Goal: Task Accomplishment & Management: Manage account settings

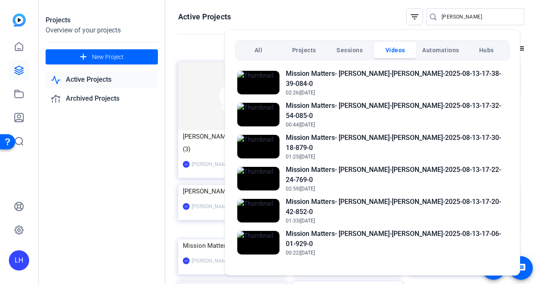
click at [203, 38] on div at bounding box center [268, 142] width 537 height 284
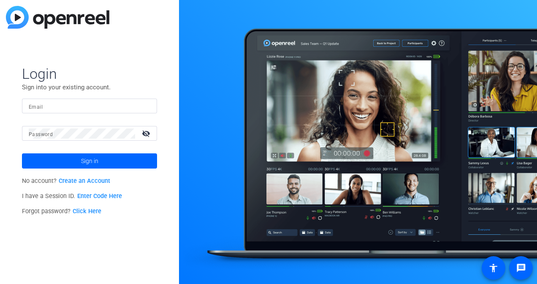
click at [43, 112] on div at bounding box center [90, 106] width 122 height 15
type input "v"
paste input "lhenry-moss@solventum.com"
type input "lhenry-moss@solventum.com"
click at [46, 135] on mat-label "Password" at bounding box center [41, 135] width 24 height 6
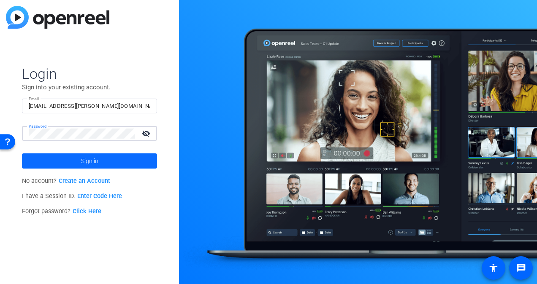
click at [43, 159] on span at bounding box center [89, 161] width 135 height 20
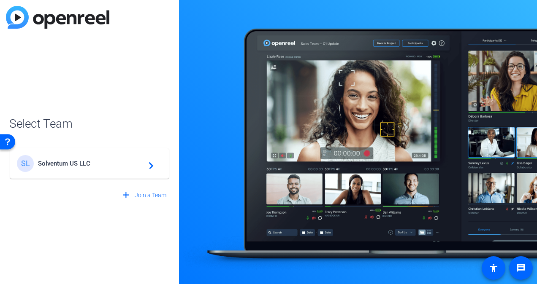
click at [61, 167] on span "Solventum US LLC" at bounding box center [90, 164] width 105 height 8
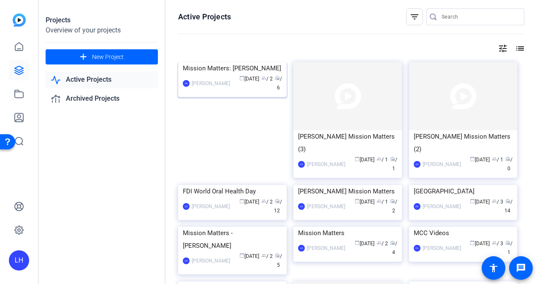
click at [237, 62] on img at bounding box center [232, 62] width 108 height 0
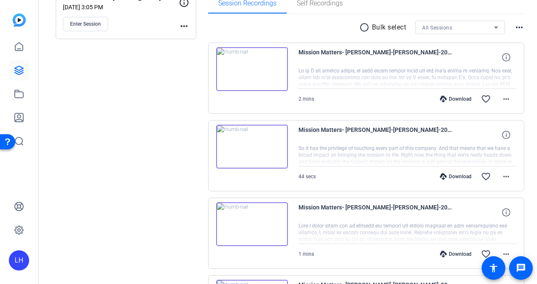
scroll to position [169, 0]
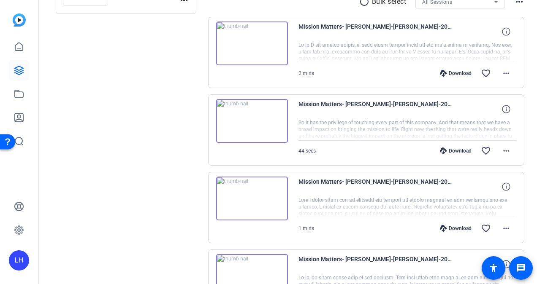
click at [248, 121] on img at bounding box center [252, 121] width 72 height 44
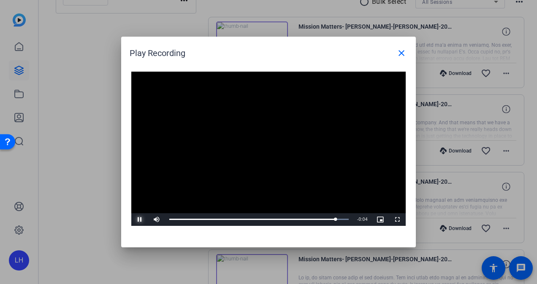
click at [141, 220] on span "Video Player" at bounding box center [139, 220] width 17 height 0
click at [404, 55] on mat-icon "close" at bounding box center [401, 53] width 10 height 10
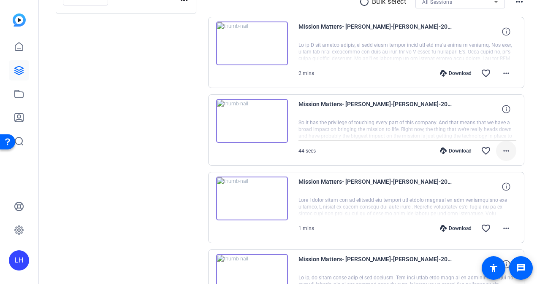
click at [505, 154] on mat-icon "more_horiz" at bounding box center [506, 151] width 10 height 10
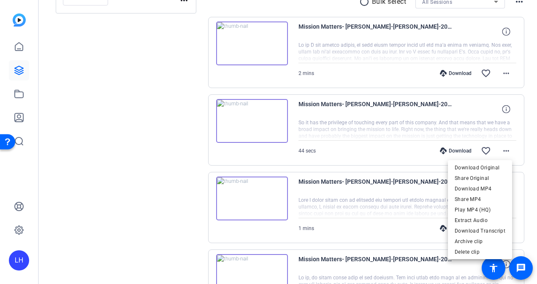
click at [468, 108] on div at bounding box center [268, 142] width 537 height 284
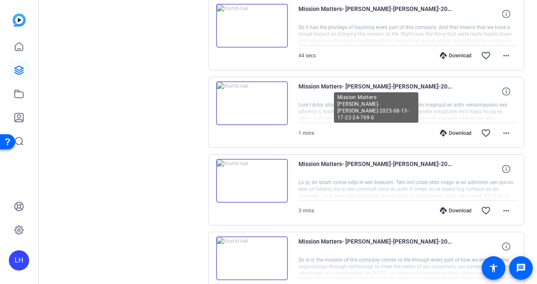
scroll to position [253, 0]
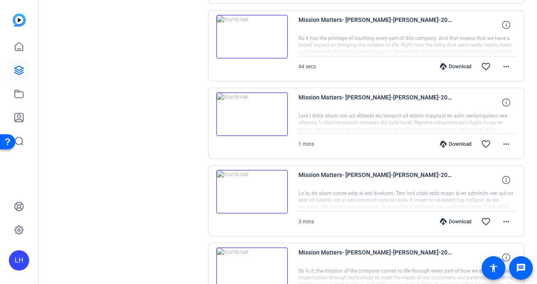
click at [367, 95] on span "Mission Matters- [PERSON_NAME]-[PERSON_NAME]-2025-08-13-17-30-18-879-0" at bounding box center [376, 102] width 156 height 20
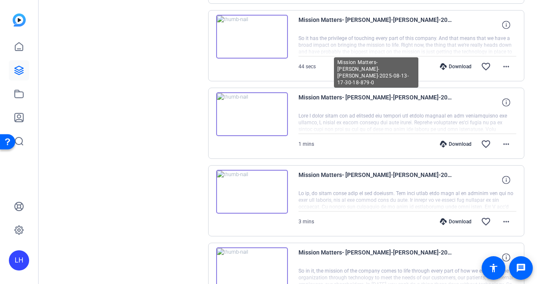
click at [366, 97] on span "Mission Matters- [PERSON_NAME]-[PERSON_NAME]-2025-08-13-17-30-18-879-0" at bounding box center [376, 102] width 156 height 20
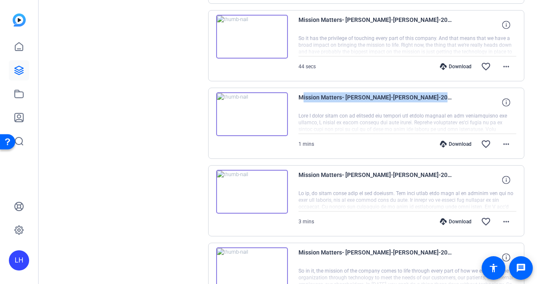
click at [366, 97] on span "Mission Matters- [PERSON_NAME]-[PERSON_NAME]-2025-08-13-17-30-18-879-0" at bounding box center [376, 102] width 156 height 20
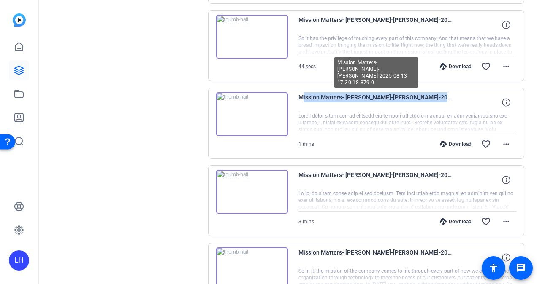
copy div "Mission Matters- [PERSON_NAME]-[PERSON_NAME]-2025-08-13-17-30-18-879-0"
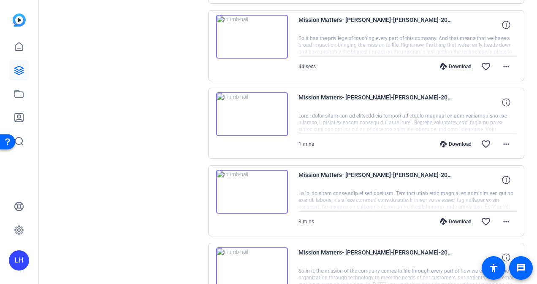
click at [199, 141] on div "Sessions Scripts Sessions more_horiz Mission Matters: Amy Landucci Aug 18, 2025…" at bounding box center [288, 113] width 498 height 632
click at [252, 115] on img at bounding box center [252, 114] width 72 height 44
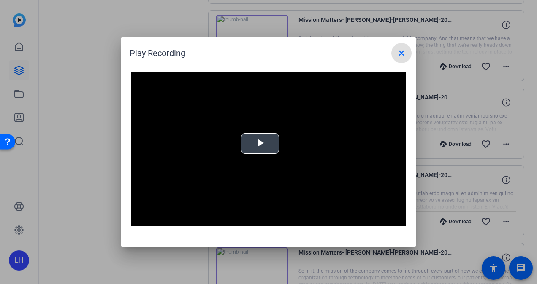
click at [260, 144] on span "Video Player" at bounding box center [260, 144] width 0 height 0
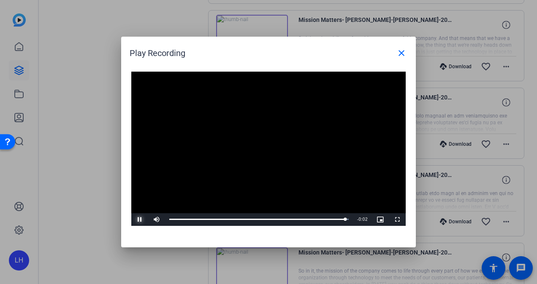
click at [141, 220] on span "Video Player" at bounding box center [139, 220] width 17 height 0
click at [401, 57] on mat-icon "close" at bounding box center [401, 53] width 10 height 10
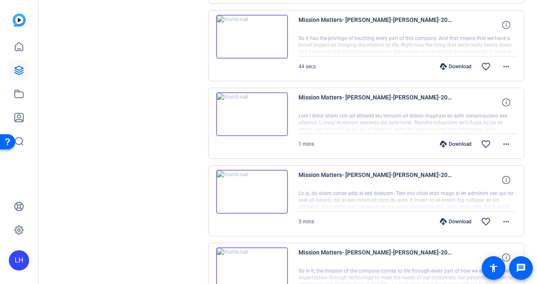
click at [434, 96] on span "Mission Matters- [PERSON_NAME]-[PERSON_NAME]-2025-08-13-17-30-18-879-0" at bounding box center [376, 102] width 156 height 20
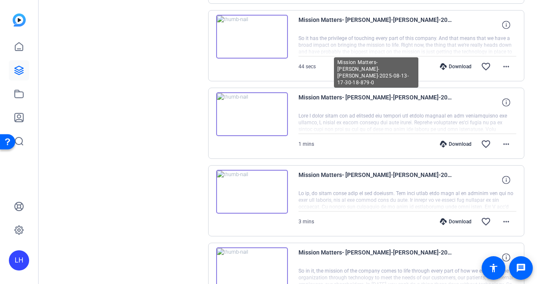
click at [434, 96] on span "Mission Matters- [PERSON_NAME]-[PERSON_NAME]-2025-08-13-17-30-18-879-0" at bounding box center [376, 102] width 156 height 20
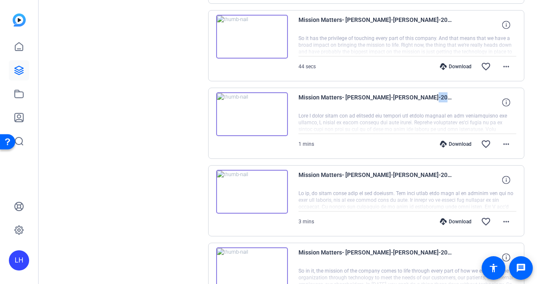
click at [434, 96] on span "Mission Matters- [PERSON_NAME]-[PERSON_NAME]-2025-08-13-17-30-18-879-0" at bounding box center [376, 102] width 156 height 20
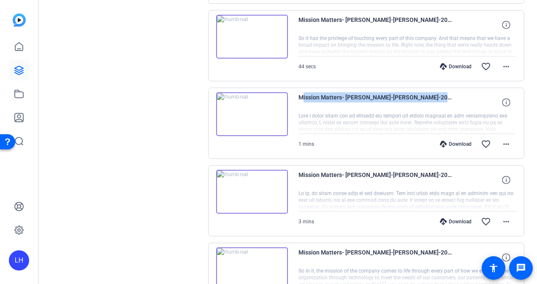
click at [434, 96] on span "Mission Matters- [PERSON_NAME]-[PERSON_NAME]-2025-08-13-17-30-18-879-0" at bounding box center [376, 102] width 156 height 20
copy div "Mission Matters- [PERSON_NAME]-[PERSON_NAME]-2025-08-13-17-30-18-879-0"
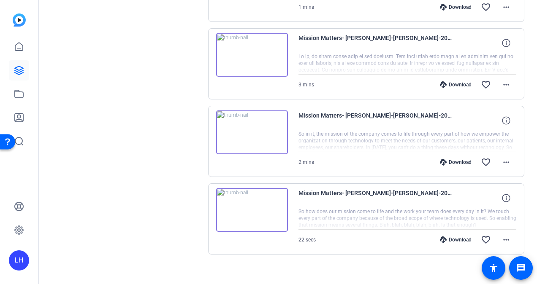
scroll to position [396, 0]
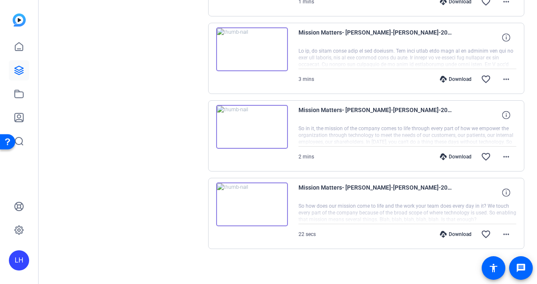
click at [253, 203] on img at bounding box center [252, 205] width 72 height 44
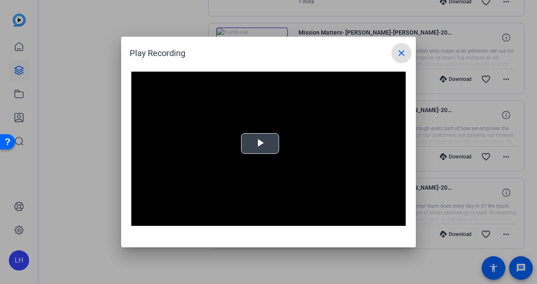
click at [260, 144] on span "Video Player" at bounding box center [260, 144] width 0 height 0
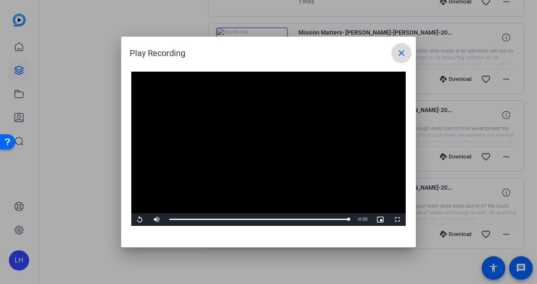
click at [406, 51] on span at bounding box center [401, 53] width 20 height 20
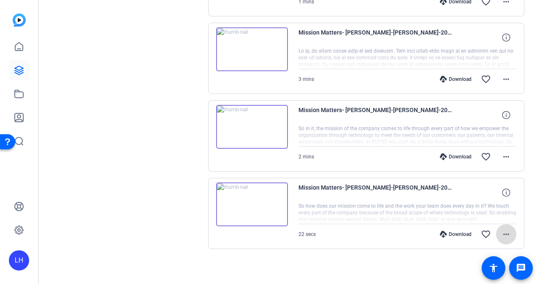
click at [504, 231] on mat-icon "more_horiz" at bounding box center [506, 235] width 10 height 10
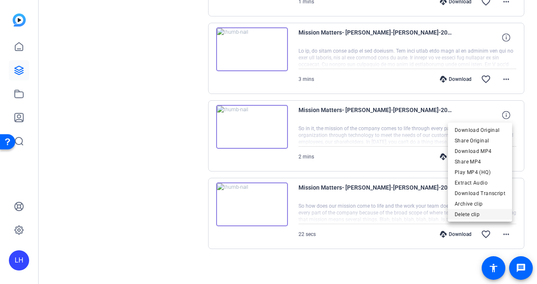
click at [492, 217] on span "Delete clip" at bounding box center [479, 215] width 51 height 10
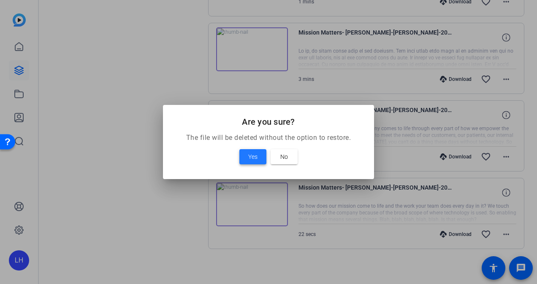
click at [240, 157] on span at bounding box center [252, 157] width 27 height 20
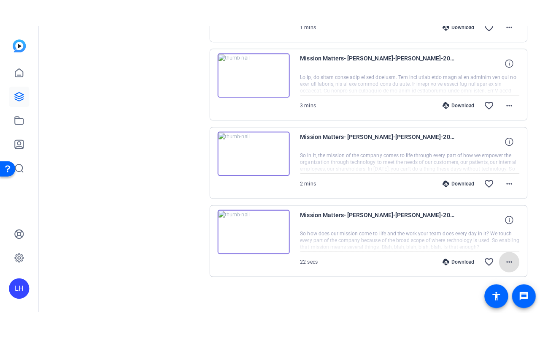
scroll to position [318, 0]
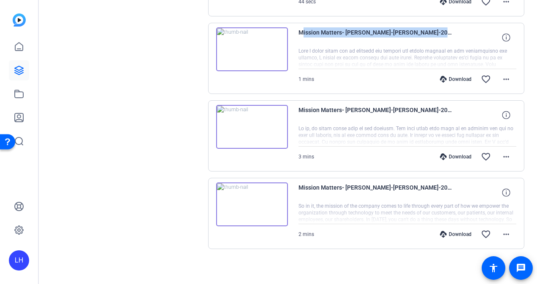
click at [248, 203] on img at bounding box center [252, 205] width 72 height 44
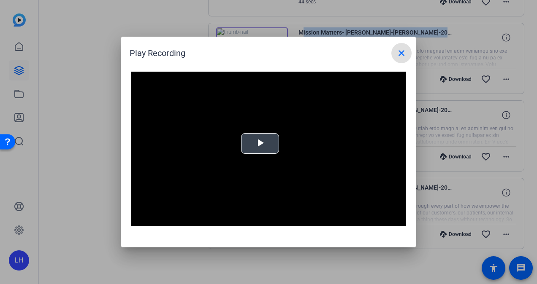
click at [260, 144] on span "Video Player" at bounding box center [260, 144] width 0 height 0
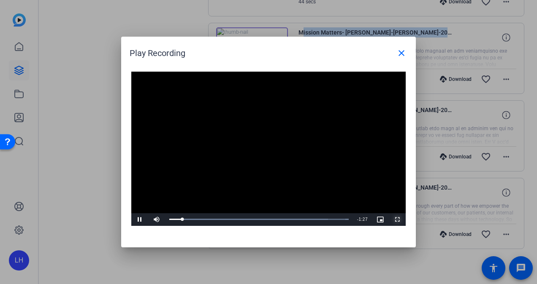
click at [393, 220] on span "Video Player" at bounding box center [397, 220] width 17 height 0
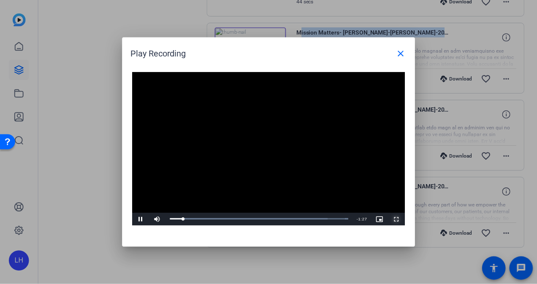
scroll to position [265, 0]
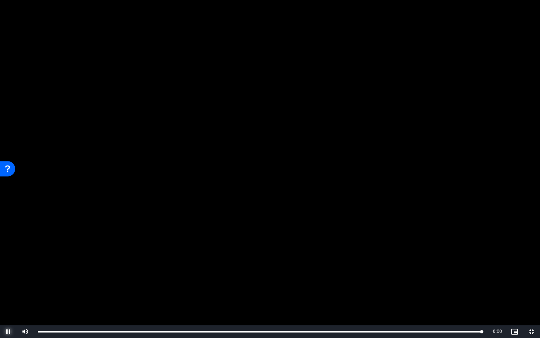
click at [6, 284] on span "Video Player" at bounding box center [8, 331] width 17 height 0
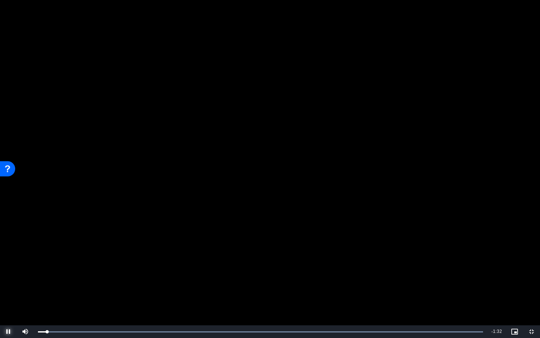
click at [6, 284] on span "Video Player" at bounding box center [8, 331] width 17 height 0
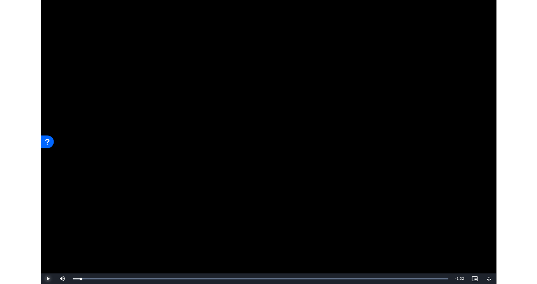
scroll to position [318, 0]
